Goal: Task Accomplishment & Management: Complete application form

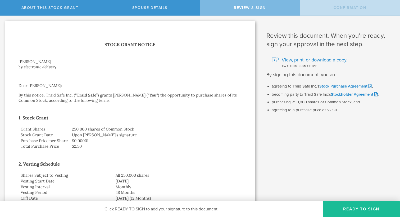
scroll to position [157, 0]
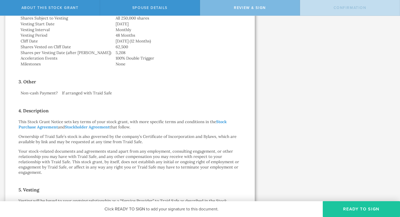
click at [356, 208] on button "Ready to Sign" at bounding box center [360, 210] width 77 height 16
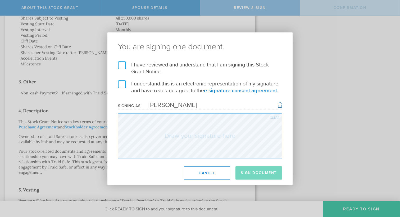
click at [120, 63] on label "I have reviewed and understand that I am signing this Stock Grant Notice." at bounding box center [200, 69] width 164 height 14
click at [0, 0] on input "I have reviewed and understand that I am signing this Stock Grant Notice." at bounding box center [0, 0] width 0 height 0
click at [123, 83] on label "I understand this is an electronic representation of my signature, and have rea…" at bounding box center [200, 88] width 164 height 14
click at [0, 0] on input "I understand this is an electronic representation of my signature, and have rea…" at bounding box center [0, 0] width 0 height 0
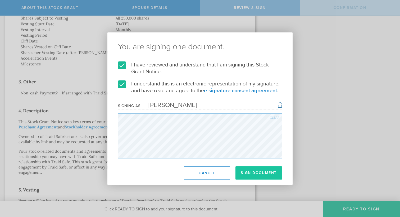
click at [258, 173] on button "Sign Document" at bounding box center [258, 173] width 47 height 13
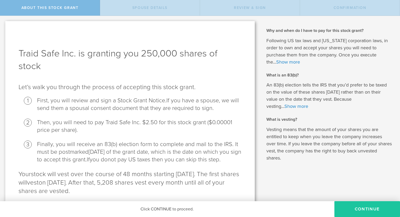
click at [344, 205] on button "CONTINUE" at bounding box center [367, 210] width 66 height 16
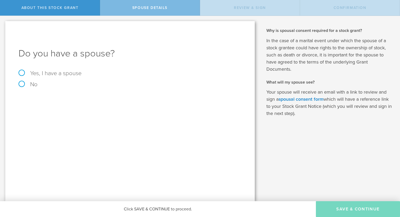
click at [31, 81] on form "Do you have a spouse? Yes, I have a spouse No" at bounding box center [129, 67] width 223 height 40
click at [31, 84] on label "No" at bounding box center [129, 85] width 223 height 6
click at [3, 24] on input "No" at bounding box center [1, 20] width 3 height 8
radio input "true"
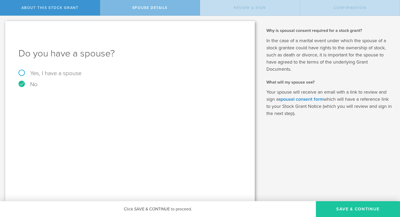
click at [368, 211] on button "Save & Continue" at bounding box center [357, 210] width 84 height 16
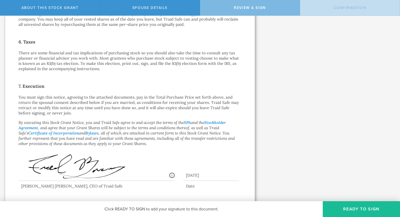
scroll to position [378, 0]
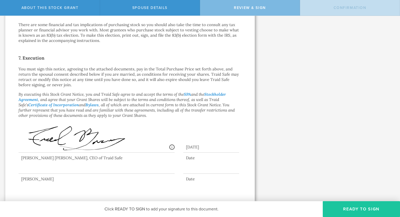
click at [336, 204] on button "Ready to Sign" at bounding box center [360, 210] width 77 height 16
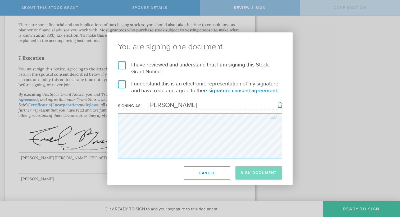
click at [283, 134] on div "I have reviewed and understand that I am signing this Stock Grant Notice. I und…" at bounding box center [199, 110] width 185 height 97
click at [122, 66] on label "I have reviewed and understand that I am signing this Stock Grant Notice." at bounding box center [200, 69] width 164 height 14
click at [0, 0] on input "I have reviewed and understand that I am signing this Stock Grant Notice." at bounding box center [0, 0] width 0 height 0
click at [124, 84] on label "I understand this is an electronic representation of my signature, and have rea…" at bounding box center [200, 88] width 164 height 14
click at [0, 0] on input "I understand this is an electronic representation of my signature, and have rea…" at bounding box center [0, 0] width 0 height 0
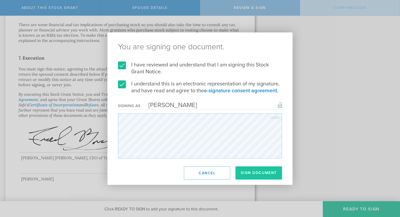
click at [256, 171] on button "Sign Document" at bounding box center [258, 173] width 47 height 13
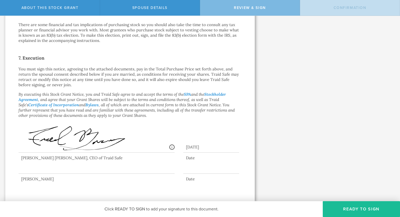
scroll to position [0, 0]
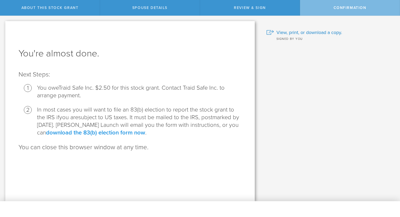
click at [126, 134] on link "download the 83(b) election form now" at bounding box center [95, 132] width 99 height 7
